Goal: Subscribe to service/newsletter

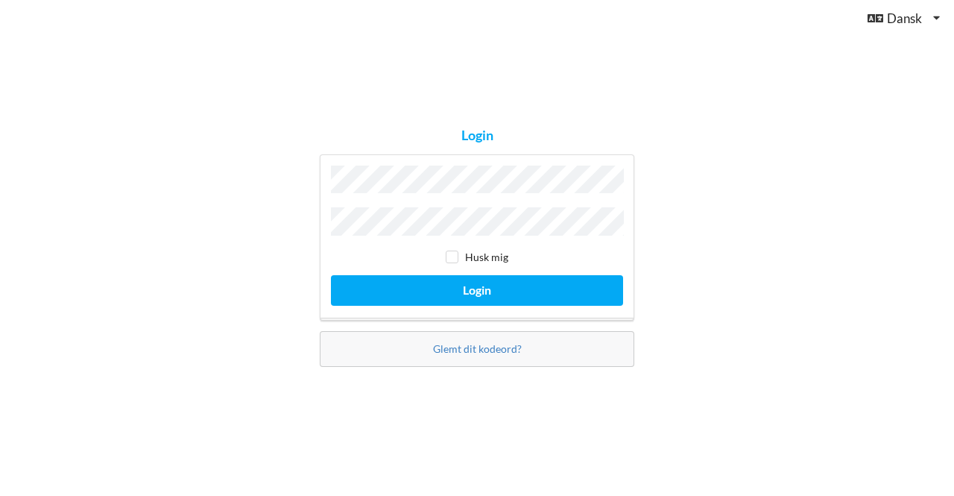
click at [331, 275] on button "Login" at bounding box center [477, 290] width 292 height 31
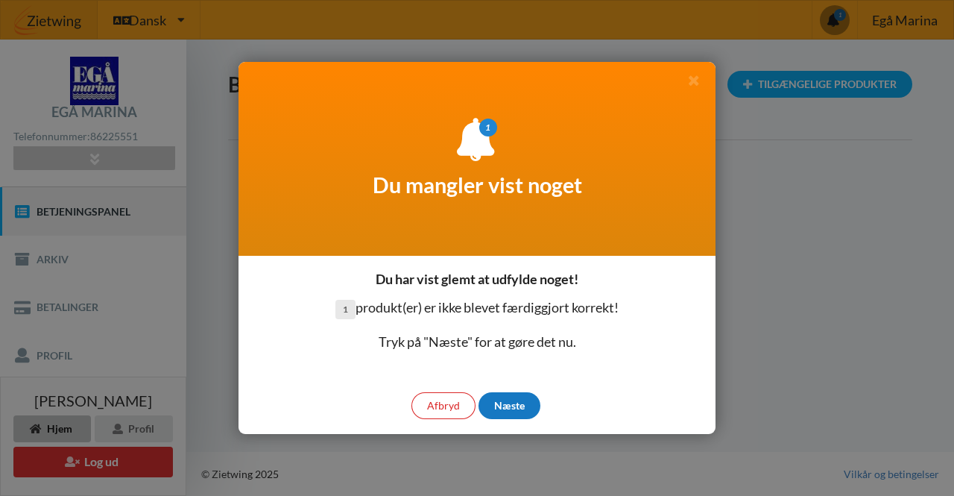
click at [513, 410] on div "Næste" at bounding box center [509, 405] width 62 height 27
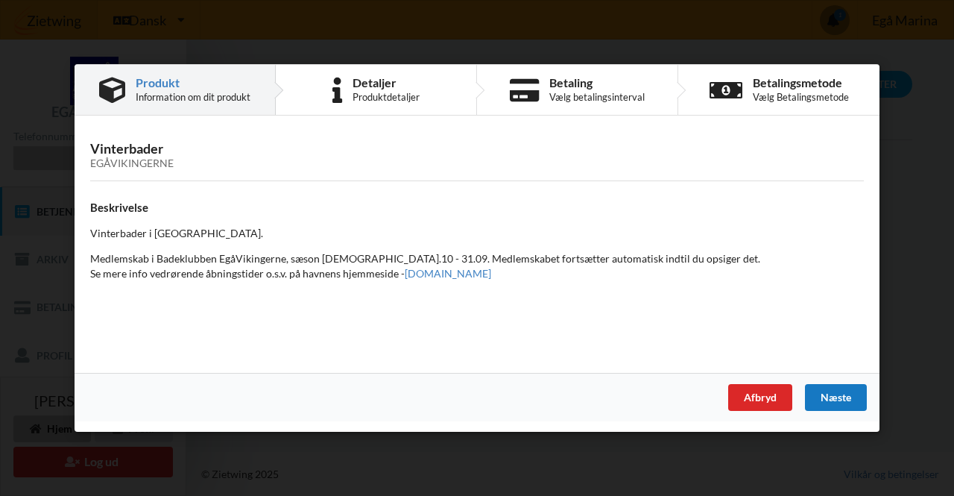
click at [832, 395] on div "Næste" at bounding box center [836, 397] width 62 height 27
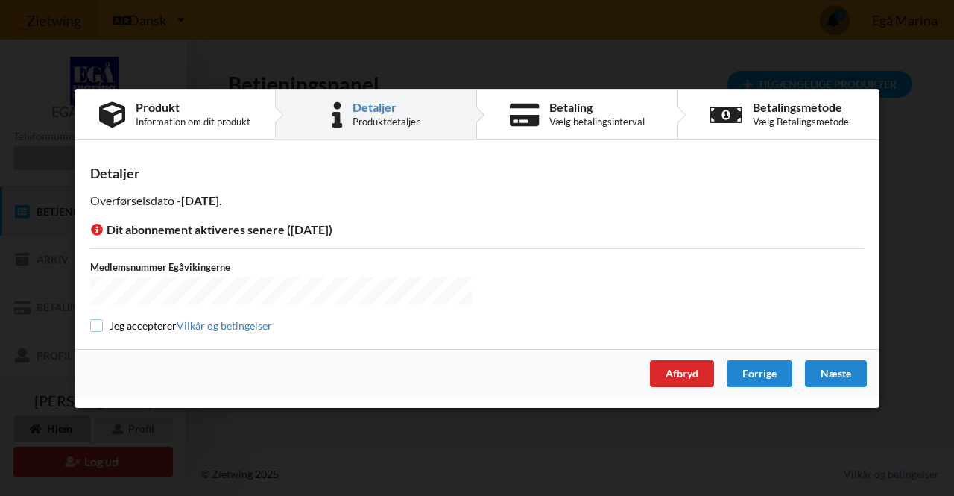
click at [97, 320] on input "checkbox" at bounding box center [96, 325] width 13 height 13
checkbox input "true"
click at [848, 376] on div "Næste" at bounding box center [836, 372] width 62 height 27
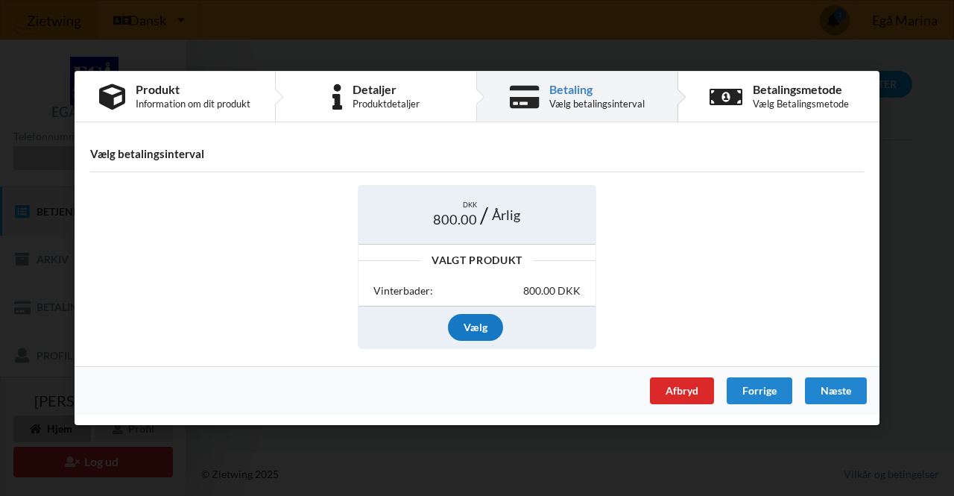
click at [485, 330] on div "Vælg" at bounding box center [475, 327] width 55 height 27
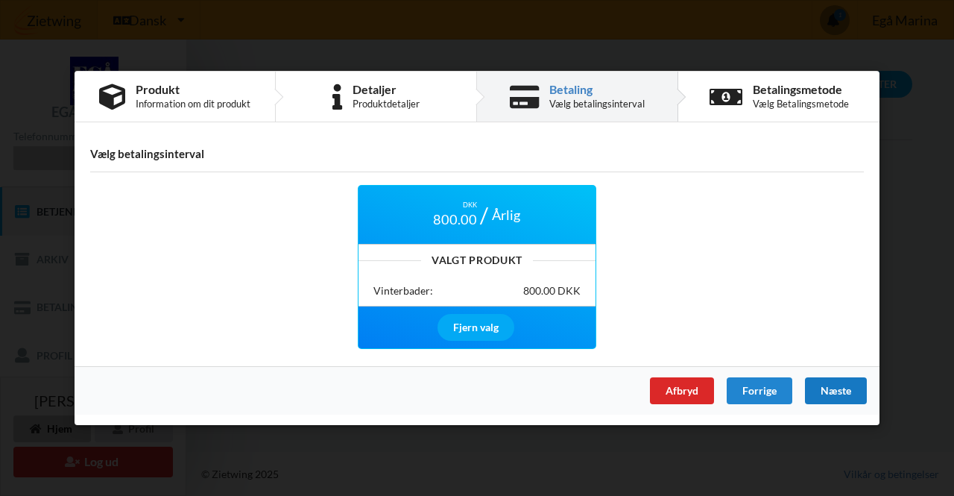
click at [820, 395] on div "Næste" at bounding box center [836, 390] width 62 height 27
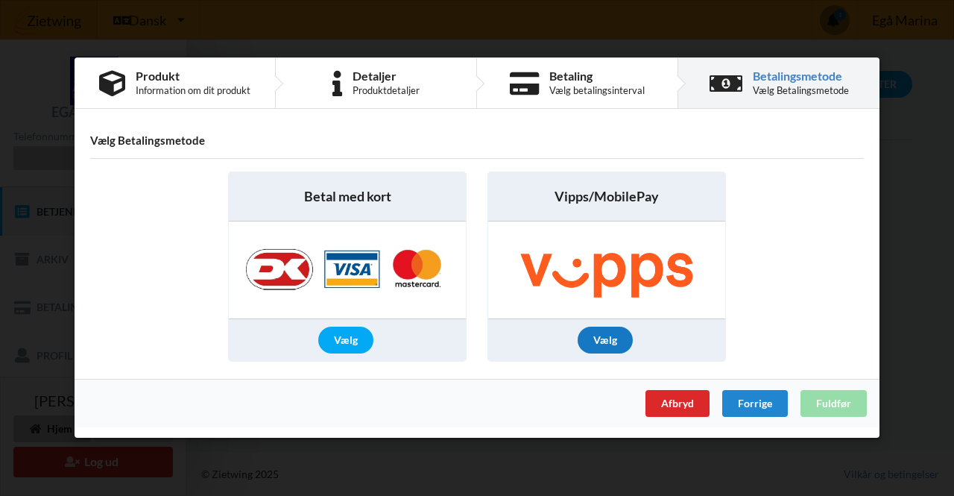
click at [615, 344] on div "Vælg" at bounding box center [605, 340] width 55 height 27
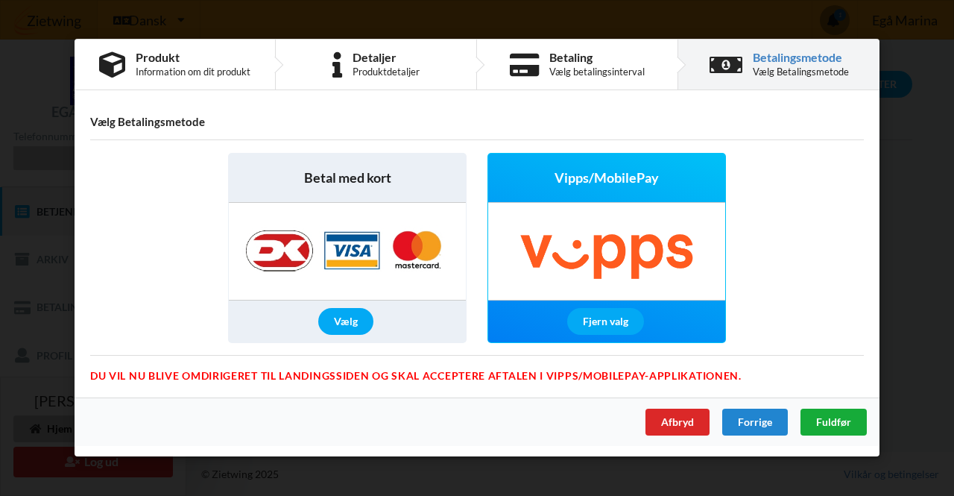
click at [827, 420] on span "Fuldfør" at bounding box center [833, 422] width 35 height 13
click at [827, 420] on div "Afbryd Forrige Fuldfør" at bounding box center [477, 422] width 805 height 48
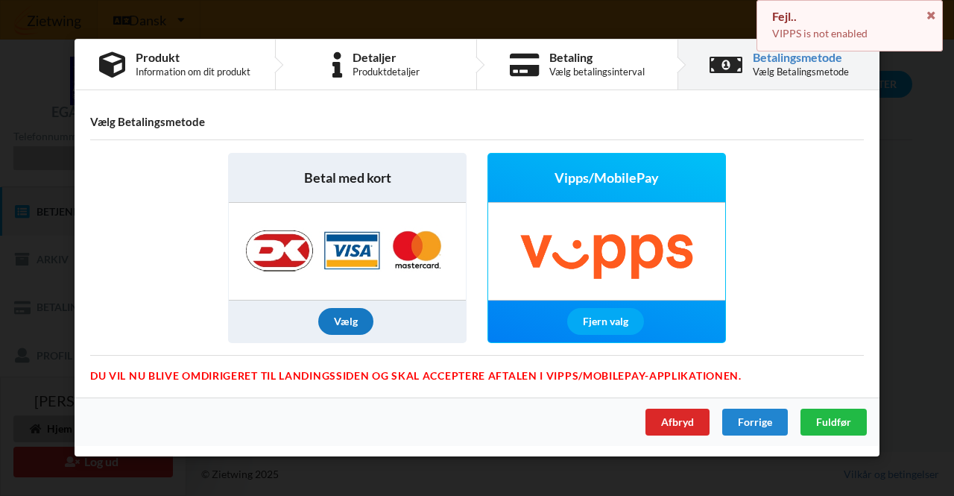
click at [329, 315] on div "Vælg" at bounding box center [345, 322] width 55 height 27
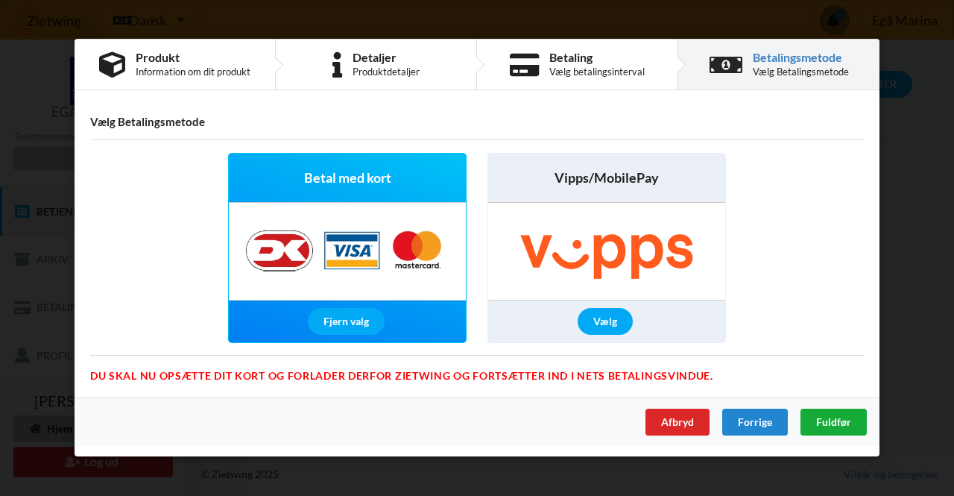
click at [838, 421] on span "Fuldfør" at bounding box center [833, 422] width 35 height 13
